Goal: Task Accomplishment & Management: Use online tool/utility

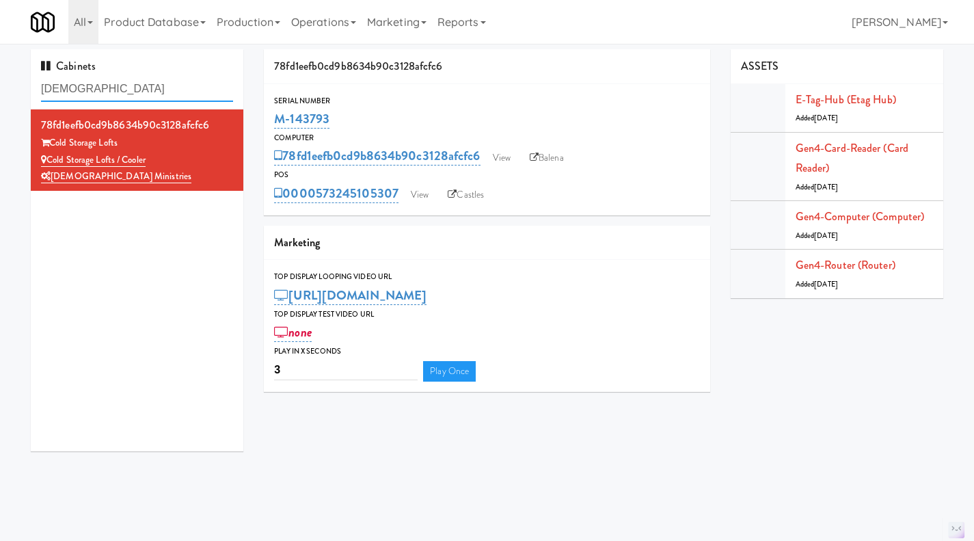
click at [122, 89] on input "[DEMOGRAPHIC_DATA]" at bounding box center [137, 89] width 192 height 25
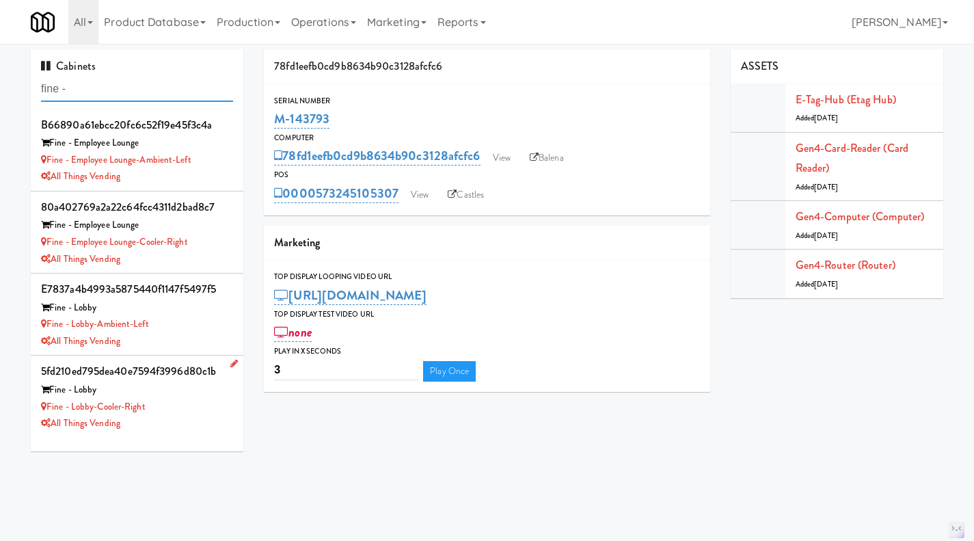
type input "fine -"
click at [192, 405] on div "Fine - Lobby-Cooler-Right" at bounding box center [137, 406] width 192 height 17
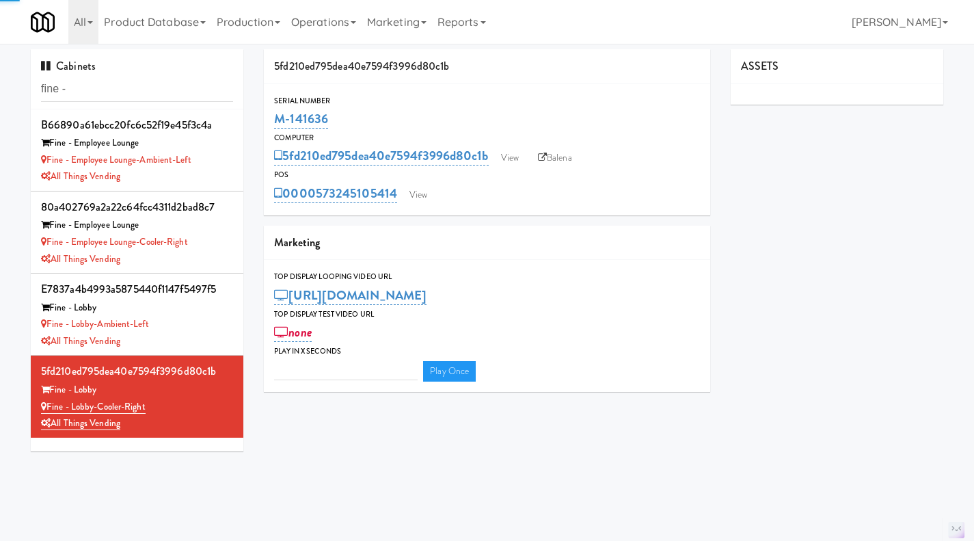
type input "3"
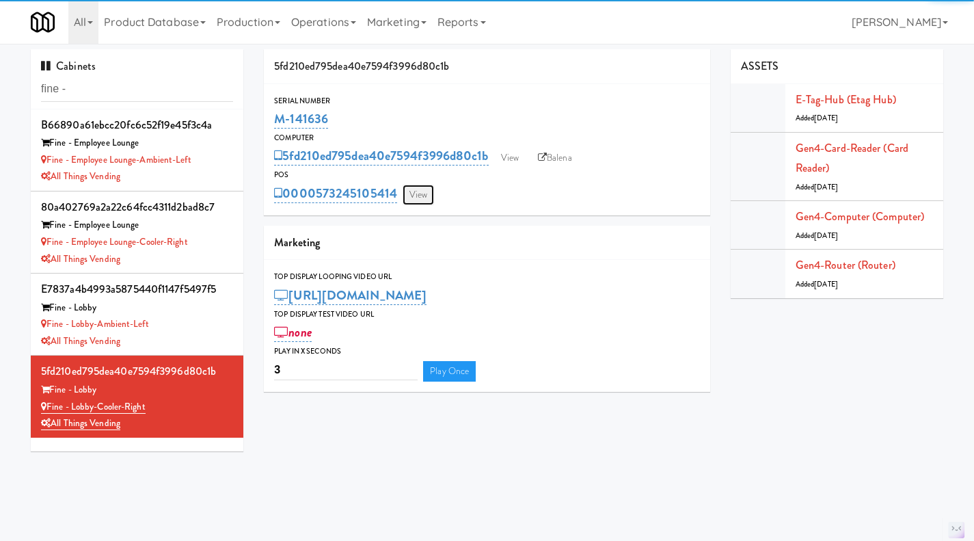
click at [424, 197] on link "View" at bounding box center [418, 195] width 31 height 21
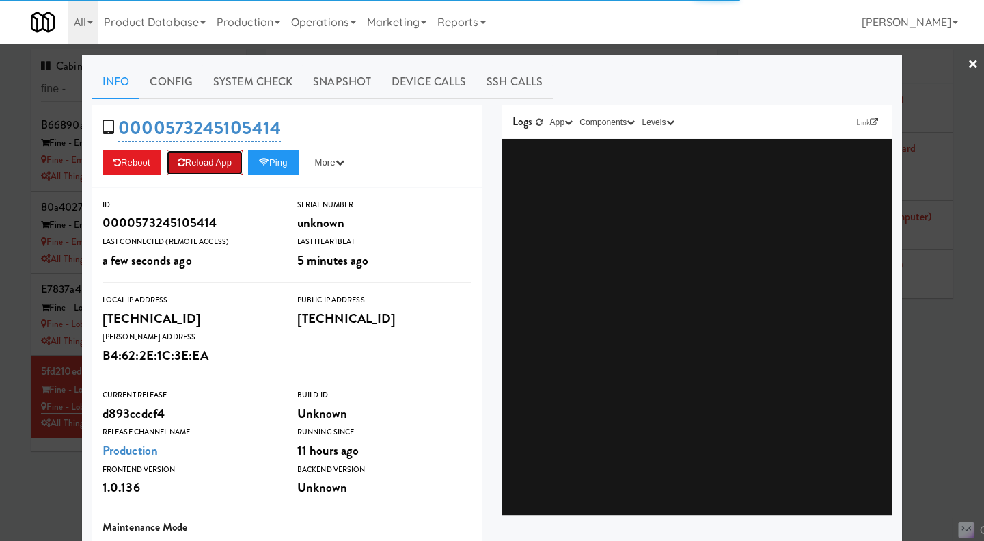
click at [242, 172] on button "Reload App" at bounding box center [205, 162] width 76 height 25
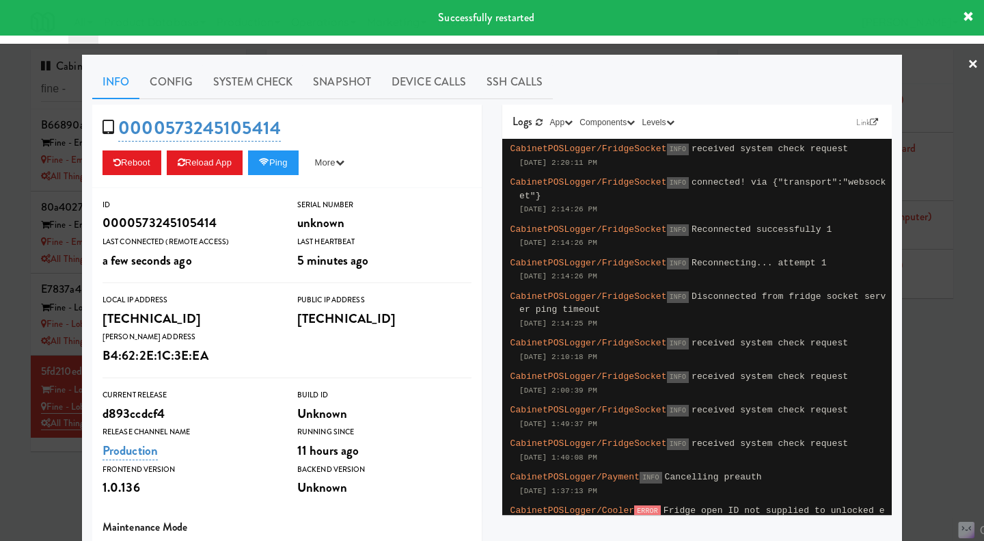
click at [16, 329] on div at bounding box center [492, 270] width 984 height 541
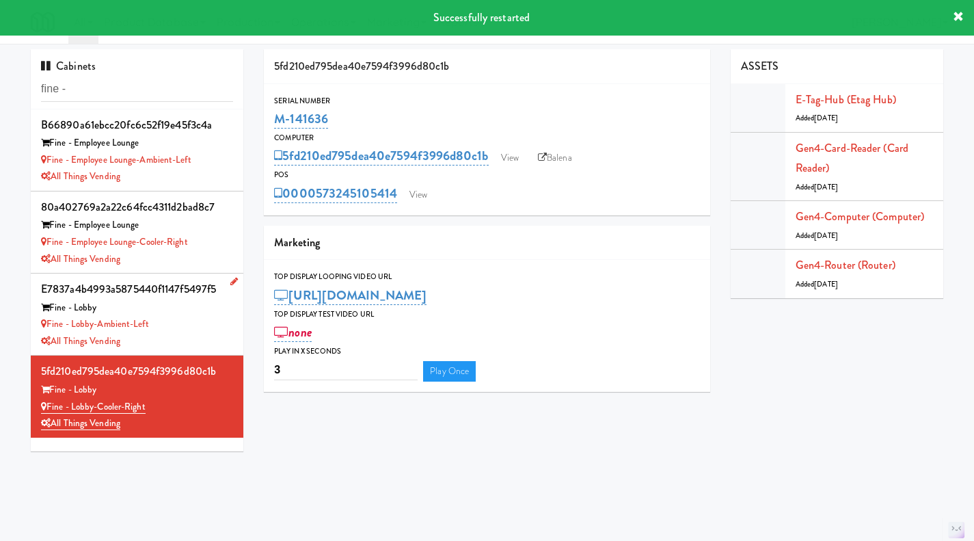
click at [191, 327] on div "Fine - Lobby-Ambient-Left" at bounding box center [137, 324] width 192 height 17
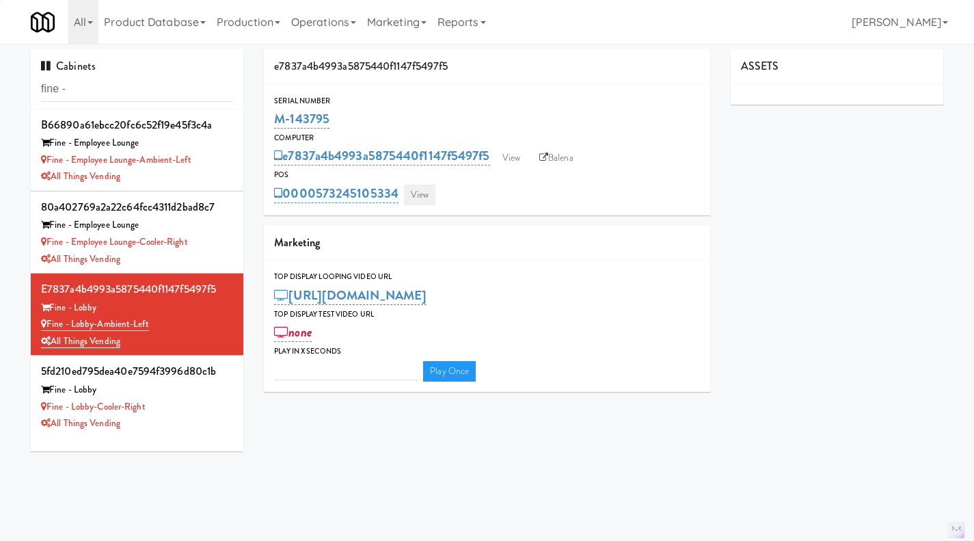
type input "3"
click at [419, 192] on link "View" at bounding box center [419, 195] width 31 height 21
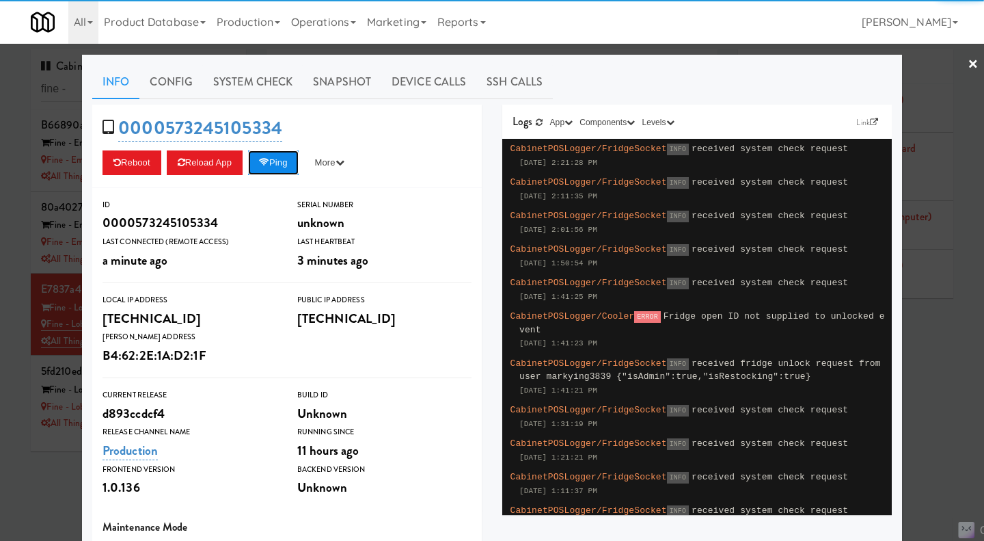
click at [276, 165] on button "Ping" at bounding box center [273, 162] width 51 height 25
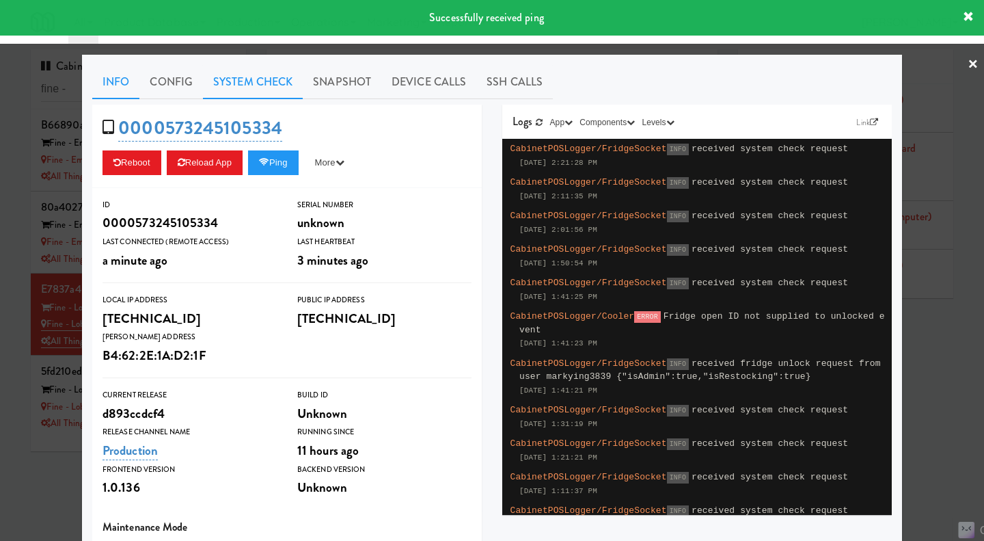
click at [233, 86] on link "System Check" at bounding box center [253, 82] width 100 height 34
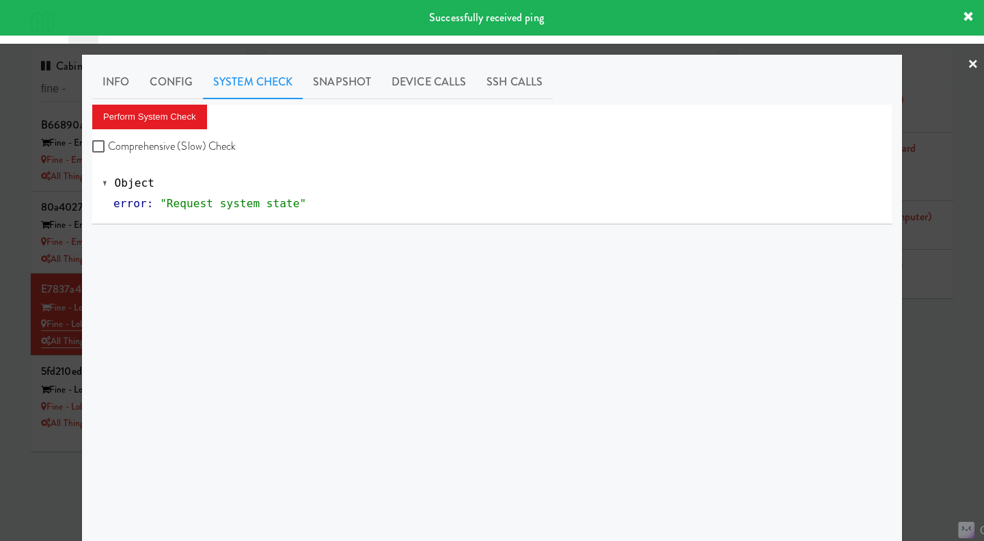
click at [159, 154] on label "Comprehensive (Slow) Check" at bounding box center [164, 146] width 144 height 21
click at [108, 152] on input "Comprehensive (Slow) Check" at bounding box center [100, 146] width 16 height 11
checkbox input "true"
click at [153, 122] on button "Perform System Check" at bounding box center [149, 117] width 115 height 25
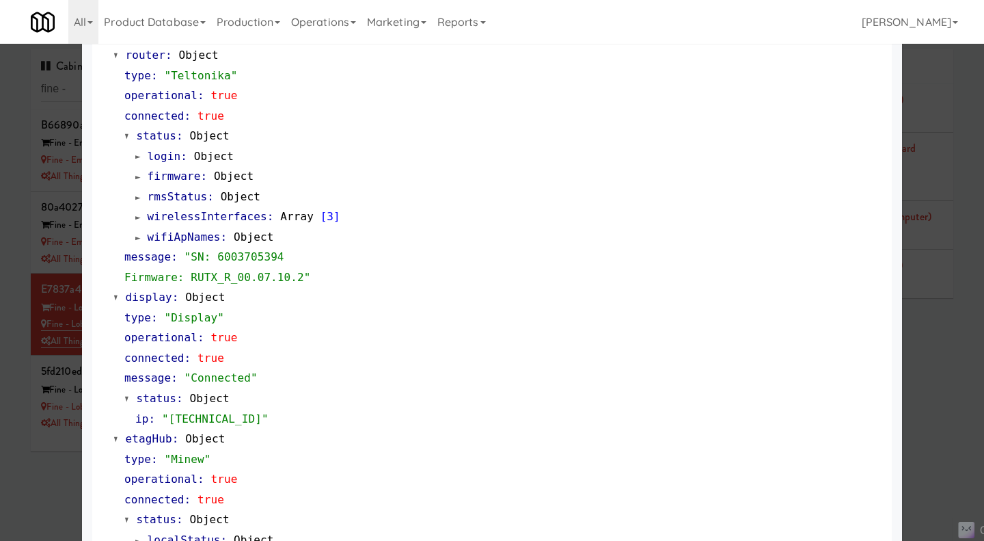
scroll to position [820, 0]
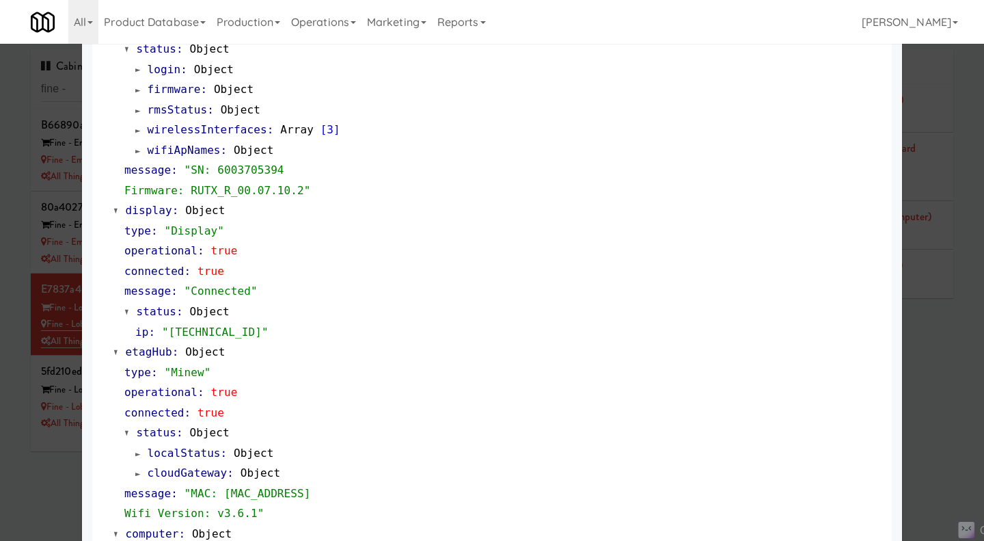
drag, startPoint x: 62, startPoint y: 513, endPoint x: 98, endPoint y: 434, distance: 86.5
click at [62, 512] on div at bounding box center [492, 270] width 984 height 541
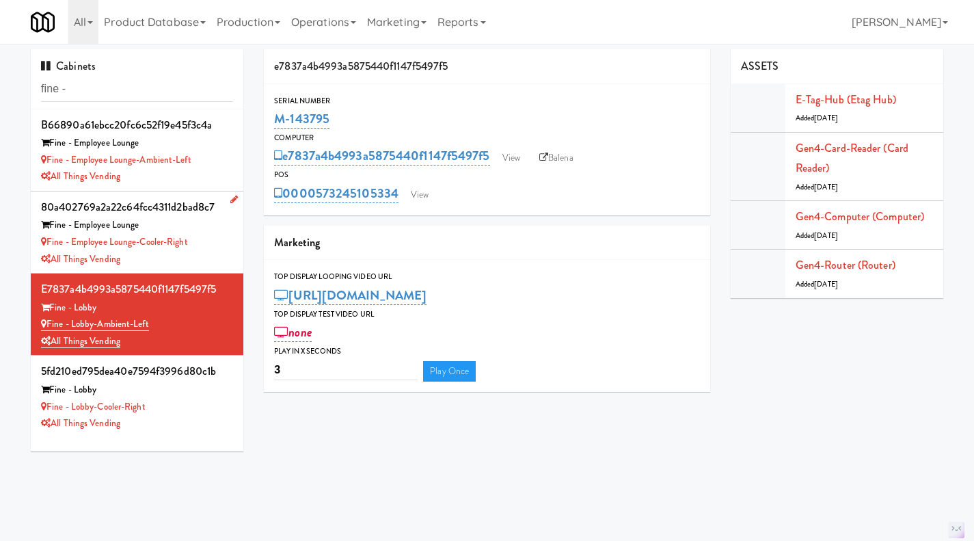
click at [200, 254] on div "All Things Vending" at bounding box center [137, 259] width 192 height 17
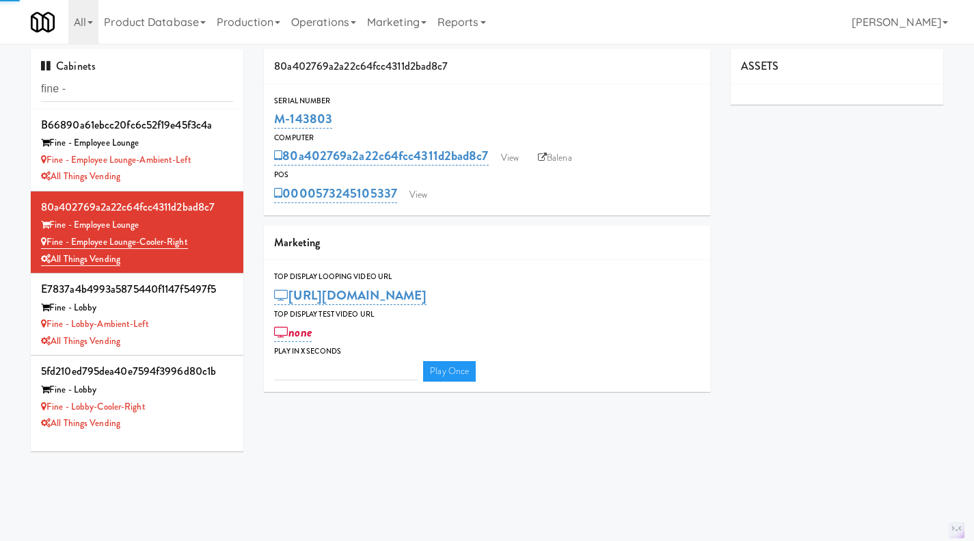
type input "3"
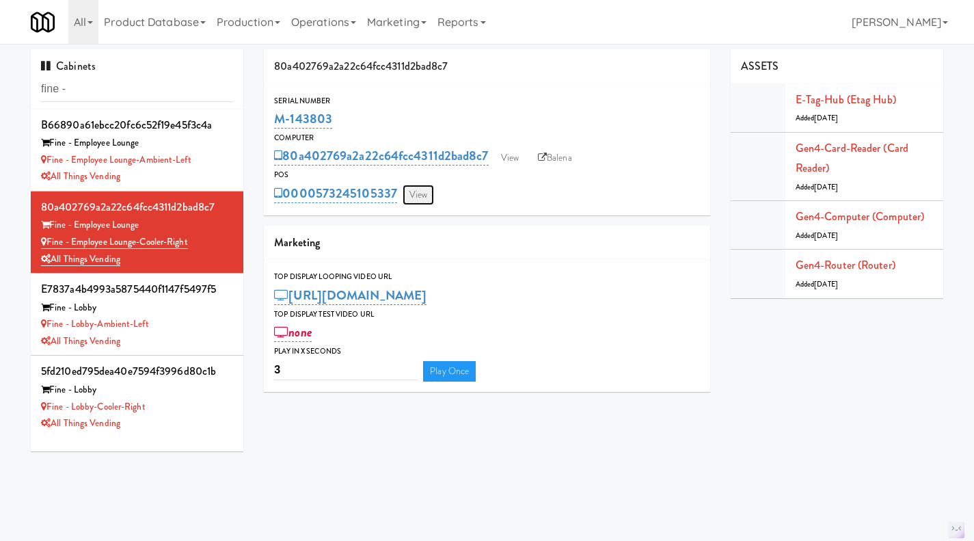
click at [412, 197] on link "View" at bounding box center [418, 195] width 31 height 21
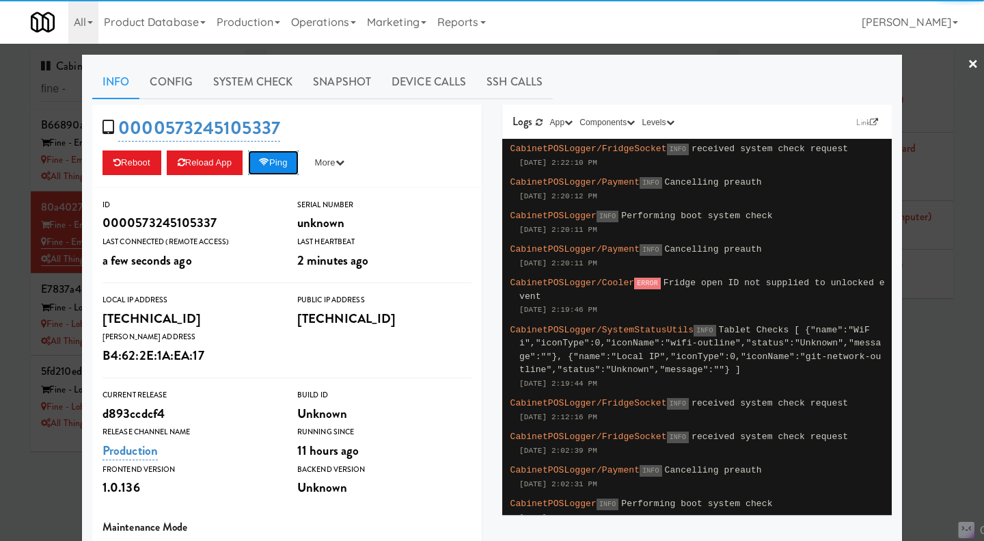
click at [280, 164] on button "Ping" at bounding box center [273, 162] width 51 height 25
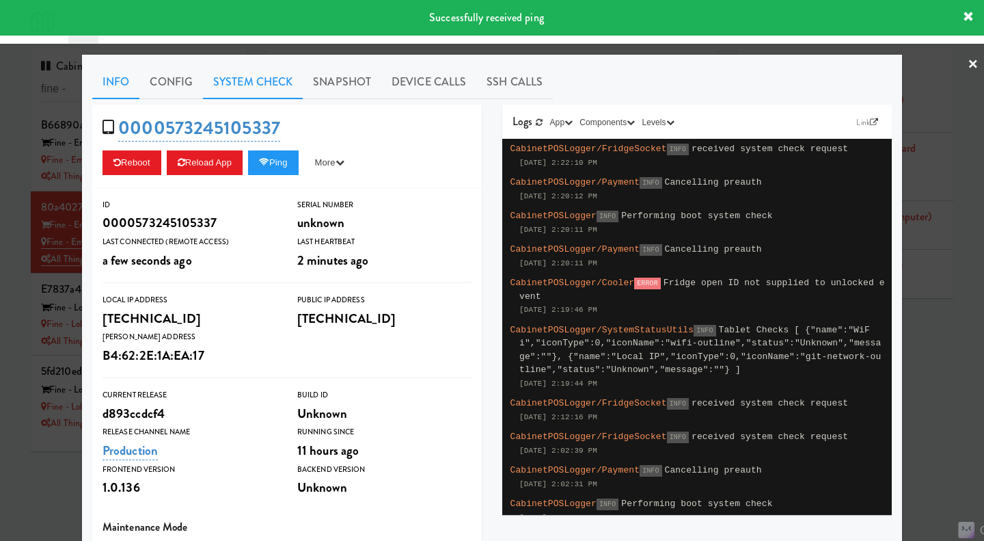
click at [243, 90] on link "System Check" at bounding box center [253, 82] width 100 height 34
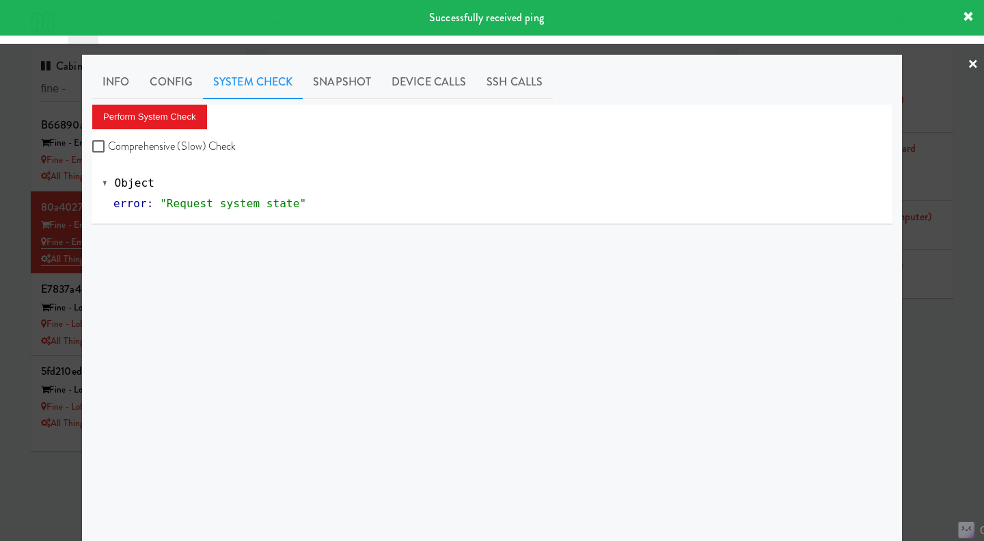
click at [182, 142] on label "Comprehensive (Slow) Check" at bounding box center [164, 146] width 144 height 21
click at [108, 142] on input "Comprehensive (Slow) Check" at bounding box center [100, 146] width 16 height 11
checkbox input "true"
drag, startPoint x: 177, startPoint y: 126, endPoint x: 174, endPoint y: 133, distance: 7.6
click at [177, 126] on button "Perform System Check" at bounding box center [149, 117] width 115 height 25
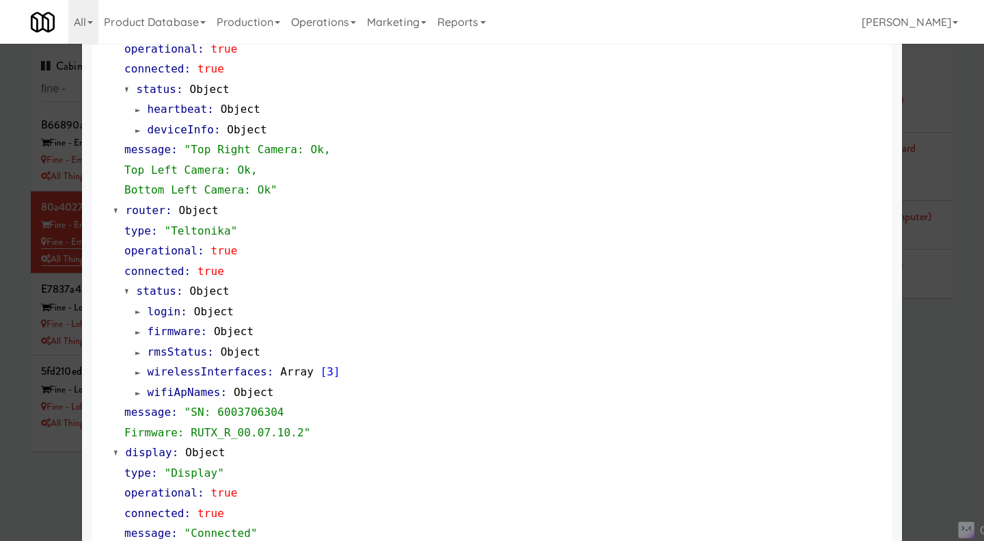
scroll to position [752, 0]
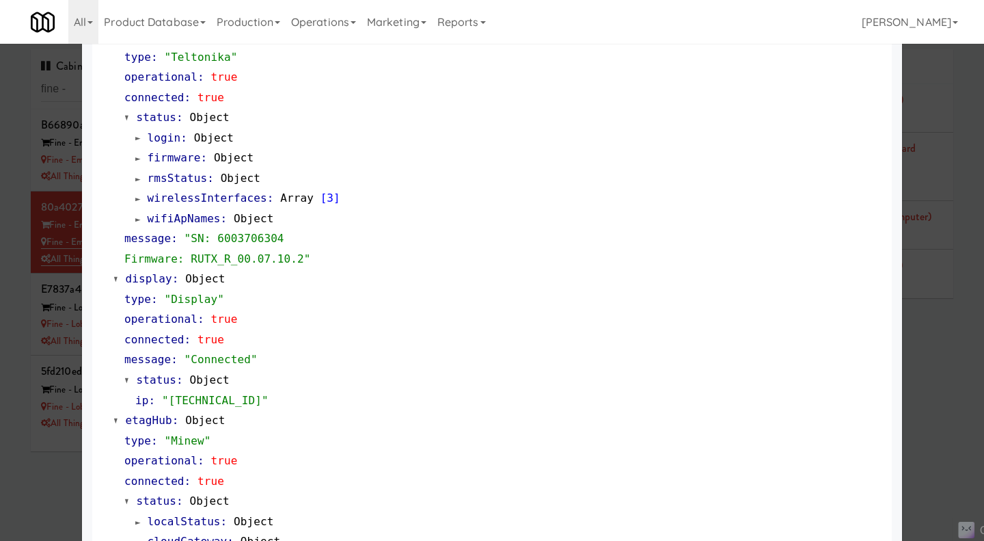
click at [6, 185] on div at bounding box center [492, 270] width 984 height 541
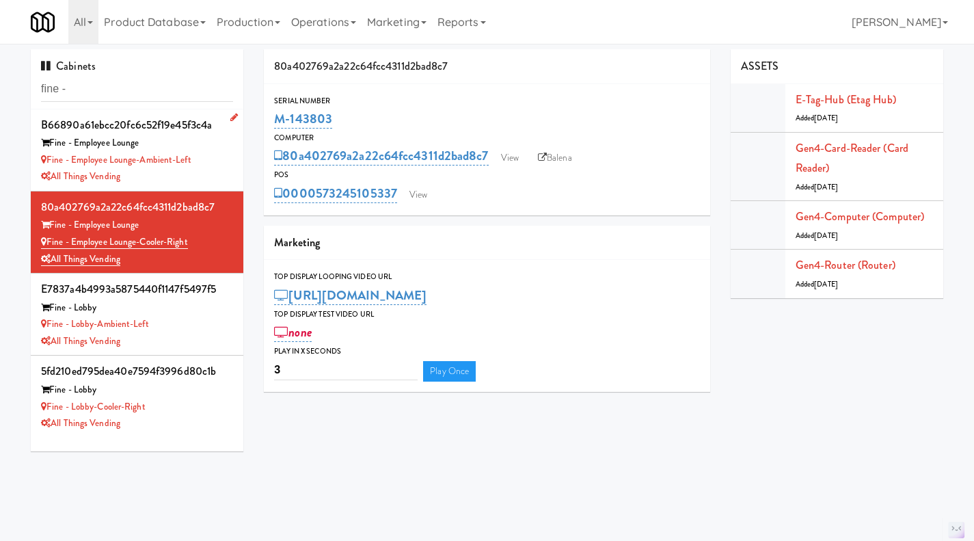
click at [191, 177] on div "All Things Vending" at bounding box center [137, 176] width 192 height 17
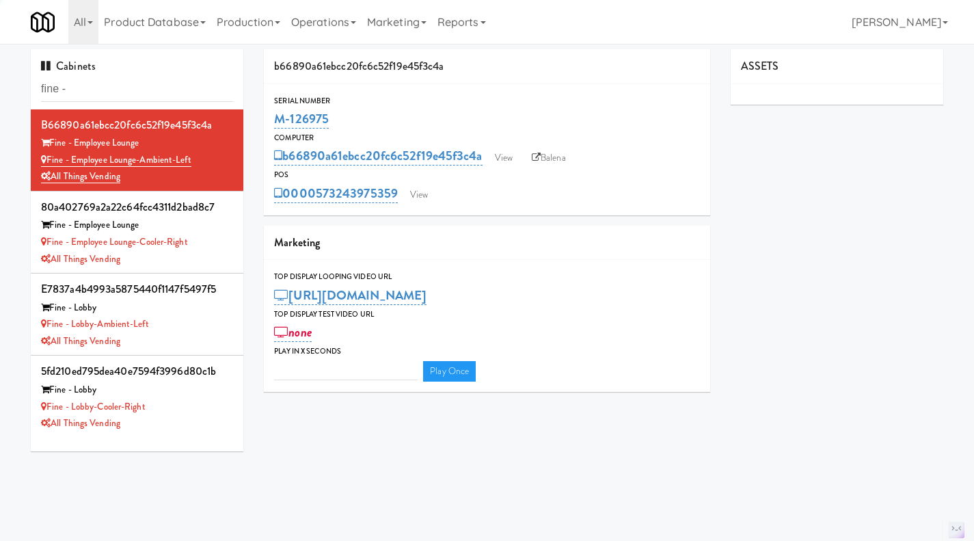
type input "3"
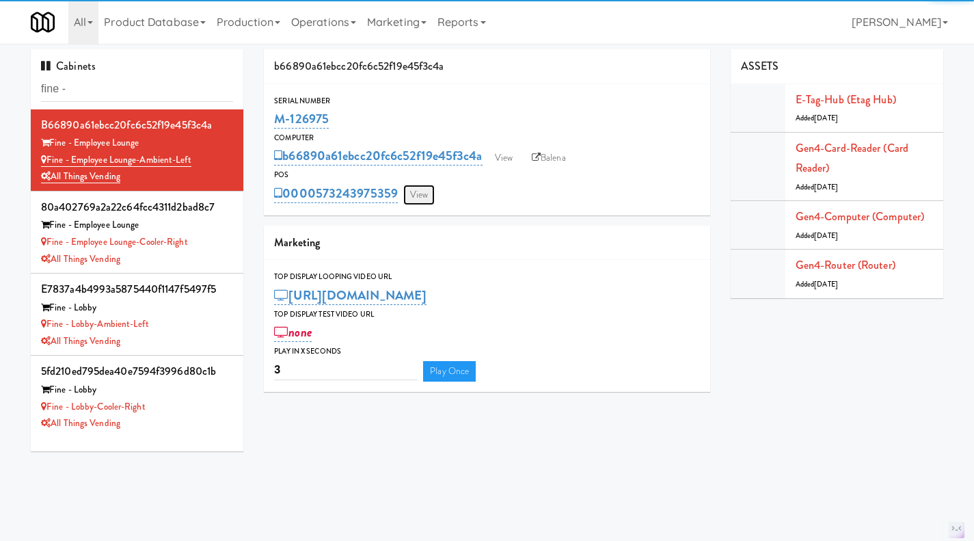
click at [420, 195] on link "View" at bounding box center [418, 195] width 31 height 21
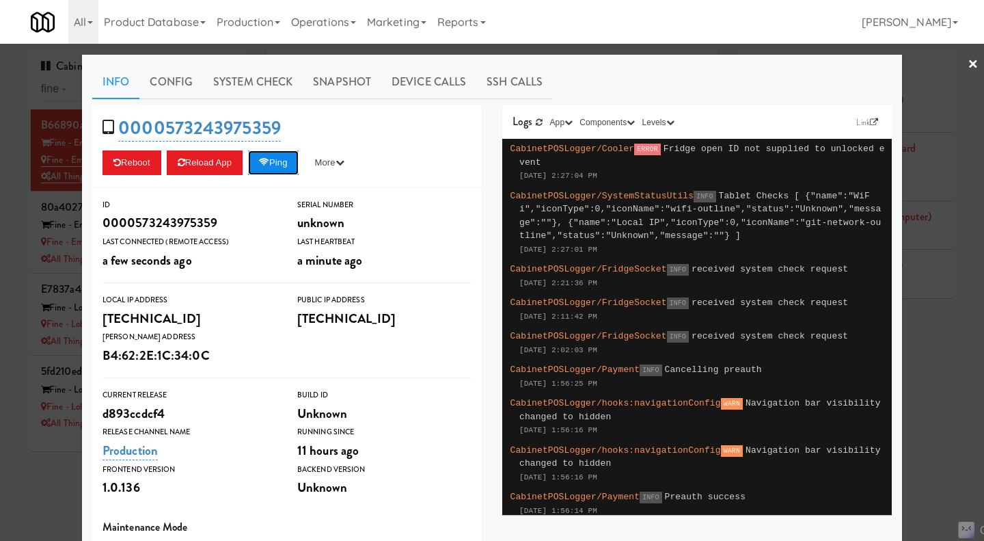
click at [275, 163] on button "Ping" at bounding box center [273, 162] width 51 height 25
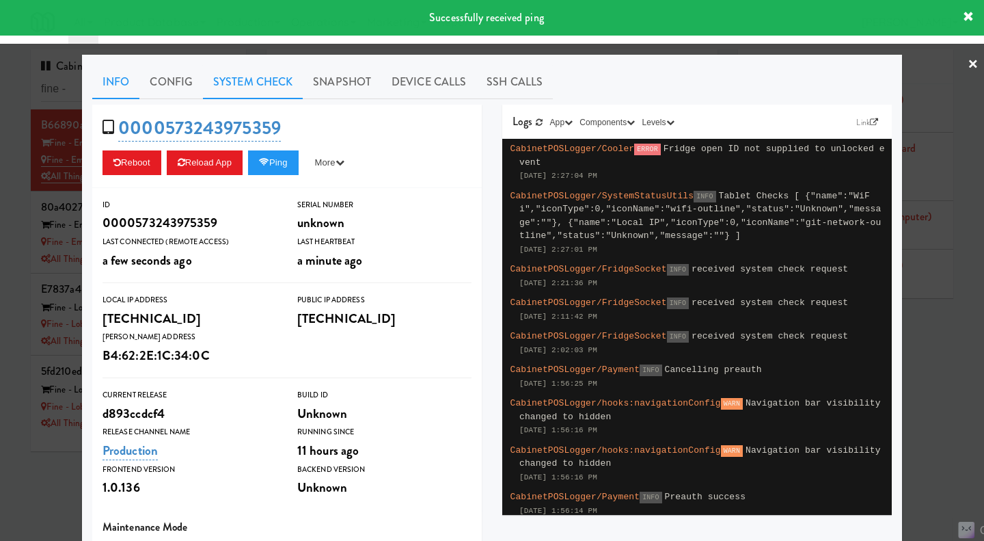
click at [229, 71] on link "System Check" at bounding box center [253, 82] width 100 height 34
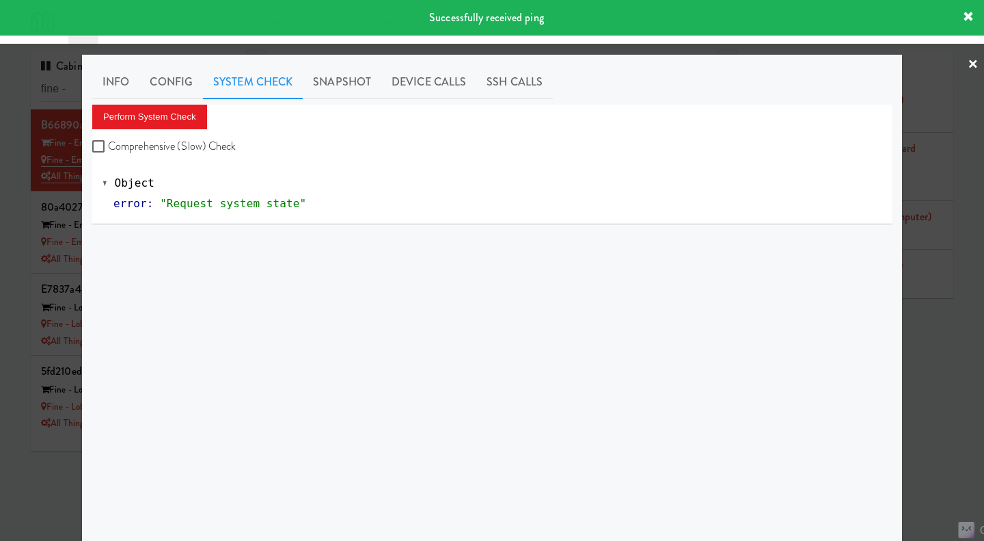
click at [202, 137] on label "Comprehensive (Slow) Check" at bounding box center [164, 146] width 144 height 21
click at [108, 141] on input "Comprehensive (Slow) Check" at bounding box center [100, 146] width 16 height 11
checkbox input "true"
click at [186, 117] on button "Perform System Check" at bounding box center [149, 117] width 115 height 25
